Goal: Transaction & Acquisition: Download file/media

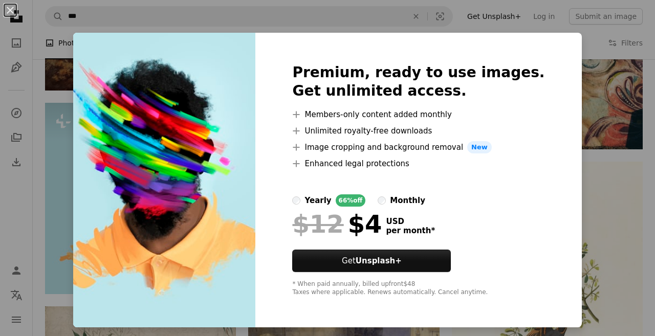
click at [617, 11] on div "An X shape Premium, ready to use images. Get unlimited access. A plus sign Memb…" at bounding box center [327, 168] width 655 height 336
click at [617, 11] on button "Submit an image" at bounding box center [606, 16] width 74 height 16
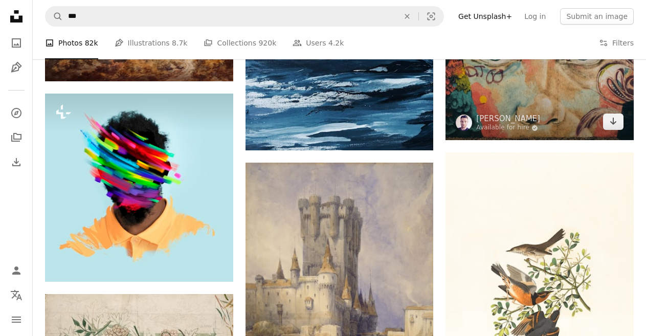
click at [484, 137] on img at bounding box center [540, 77] width 188 height 125
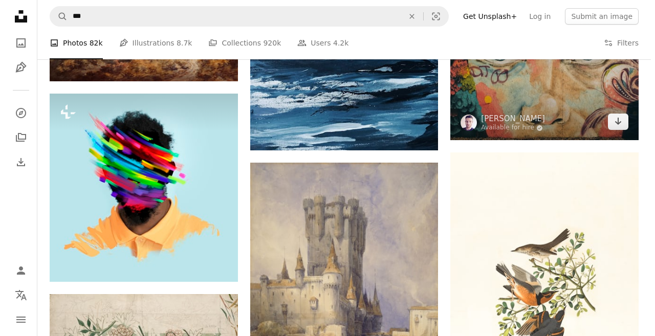
scroll to position [778, 0]
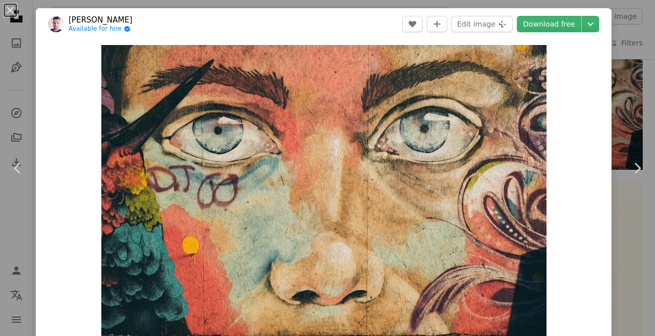
drag, startPoint x: 655, startPoint y: 66, endPoint x: 655, endPoint y: -53, distance: 118.7
click at [566, 24] on link "Download free" at bounding box center [549, 24] width 64 height 16
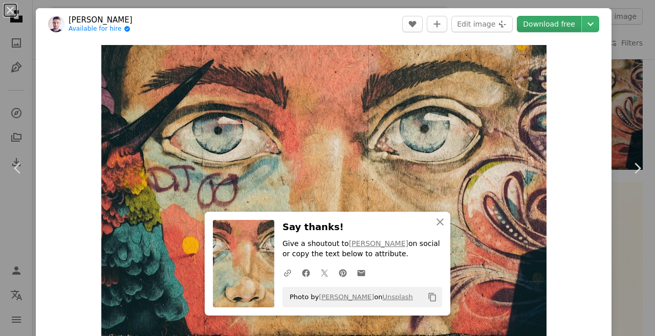
click at [566, 24] on link "Download free" at bounding box center [549, 24] width 64 height 16
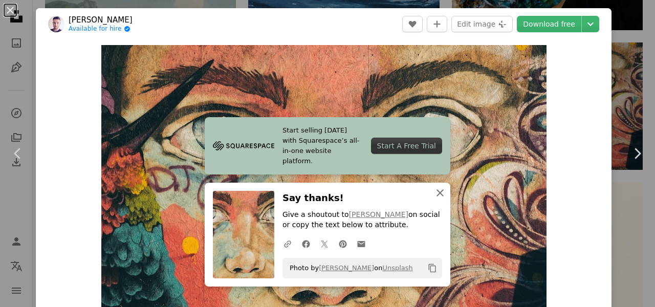
click at [438, 187] on icon "An X shape" at bounding box center [440, 193] width 12 height 12
